Goal: Find specific page/section: Find specific page/section

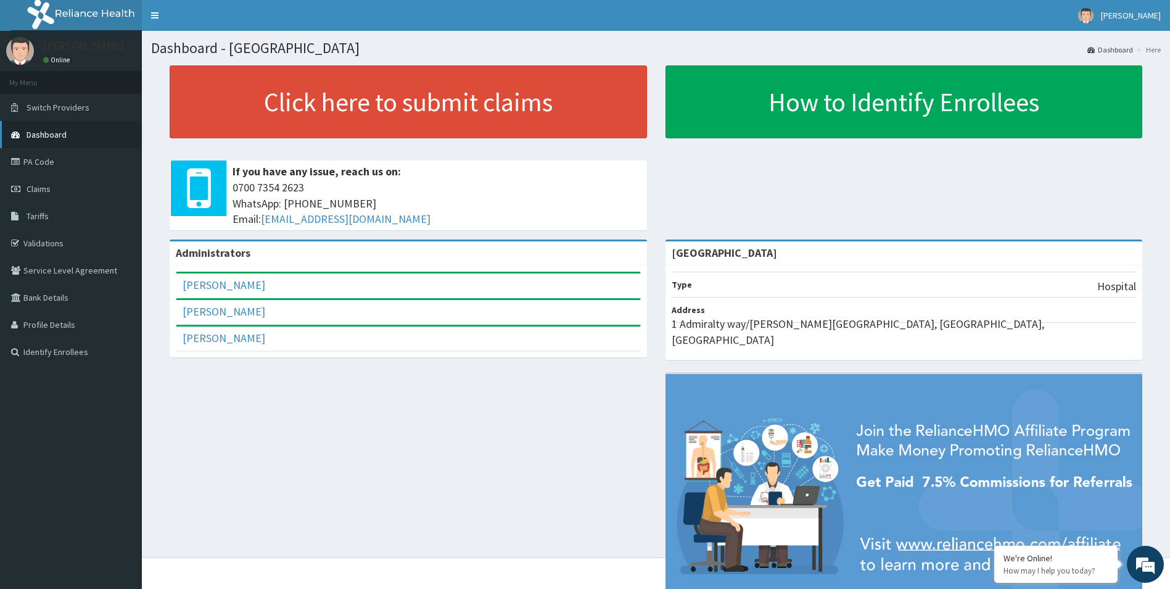
click at [50, 130] on span "Dashboard" at bounding box center [47, 134] width 40 height 11
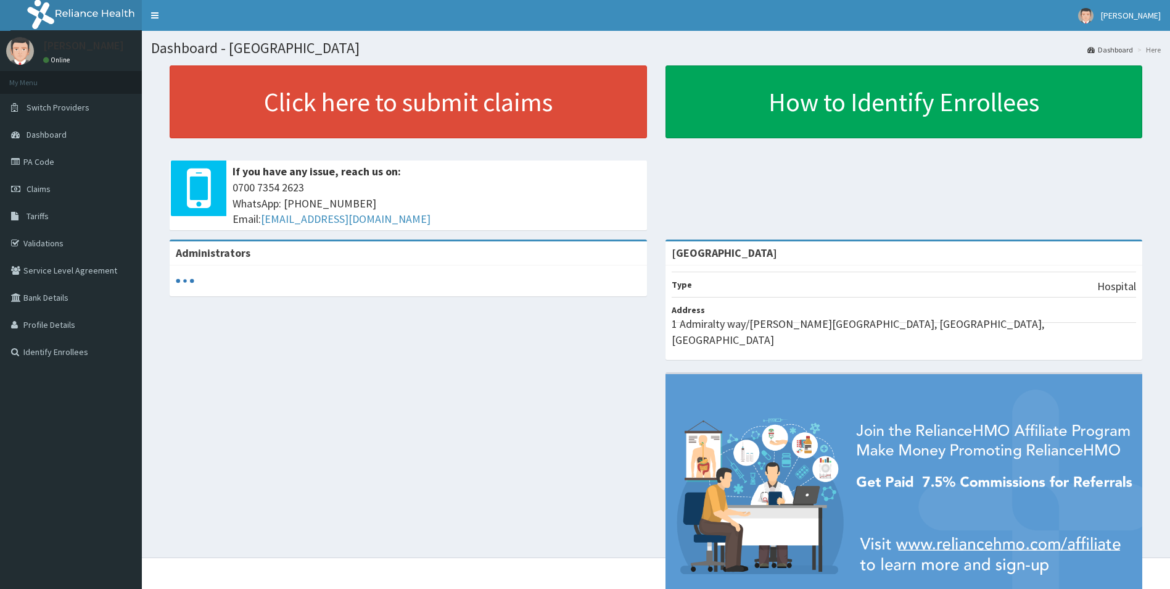
click at [46, 245] on link "Validations" at bounding box center [71, 243] width 142 height 27
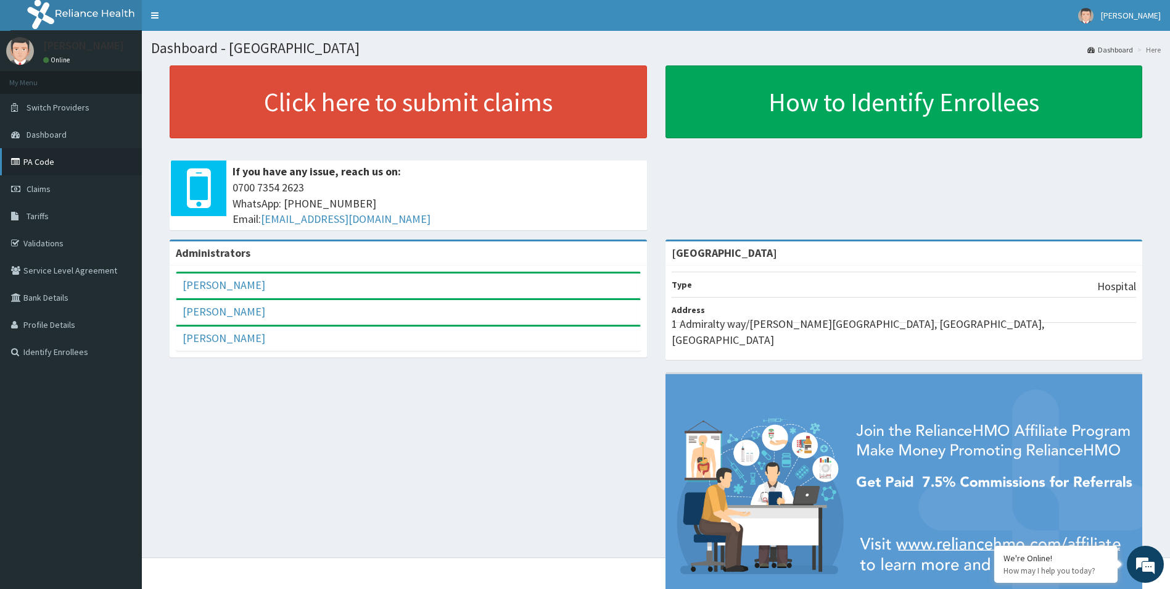
click at [50, 165] on link "PA Code" at bounding box center [71, 161] width 142 height 27
